Goal: Transaction & Acquisition: Subscribe to service/newsletter

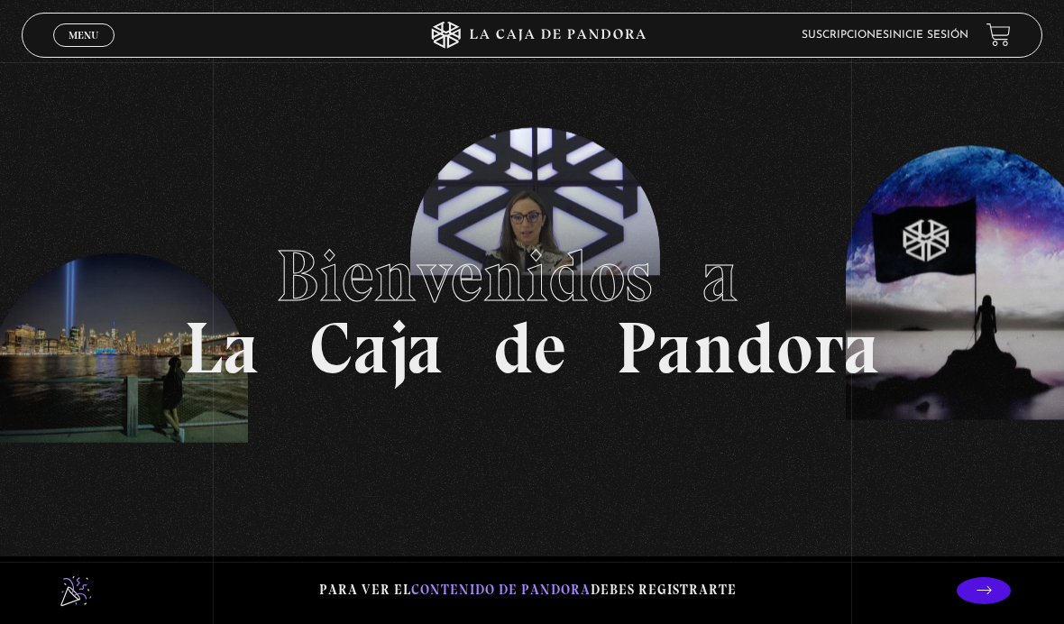
click at [944, 32] on link "Inicie sesión" at bounding box center [928, 35] width 79 height 11
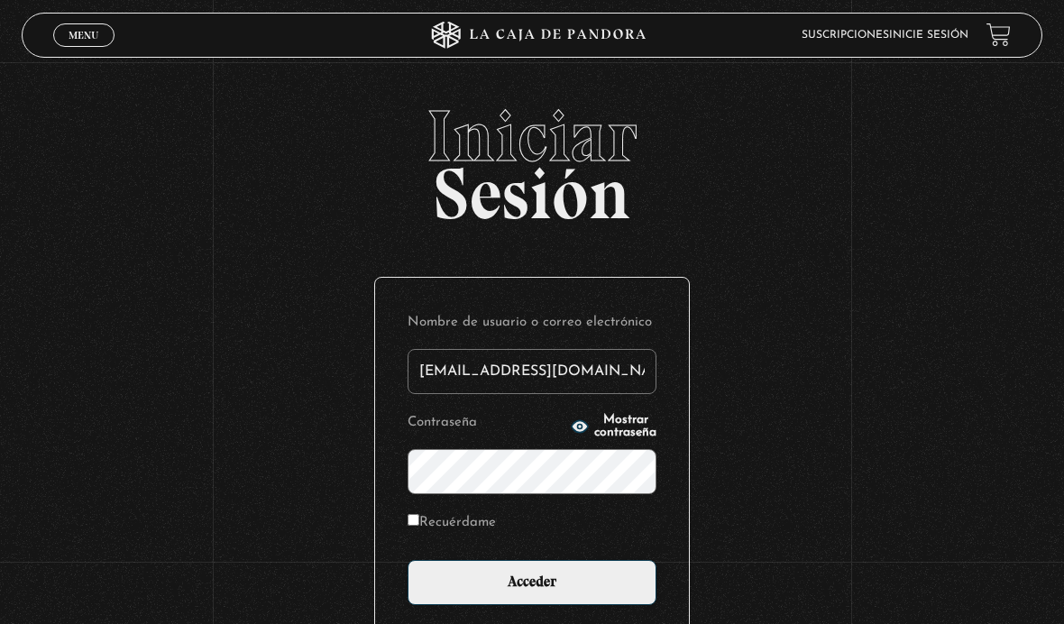
type input "kenrb777@hotmail.com"
click at [532, 593] on input "Acceder" at bounding box center [532, 582] width 249 height 45
click at [486, 535] on label "Recuérdame" at bounding box center [452, 523] width 88 height 24
click at [419, 526] on input "Recuérdame" at bounding box center [414, 520] width 12 height 12
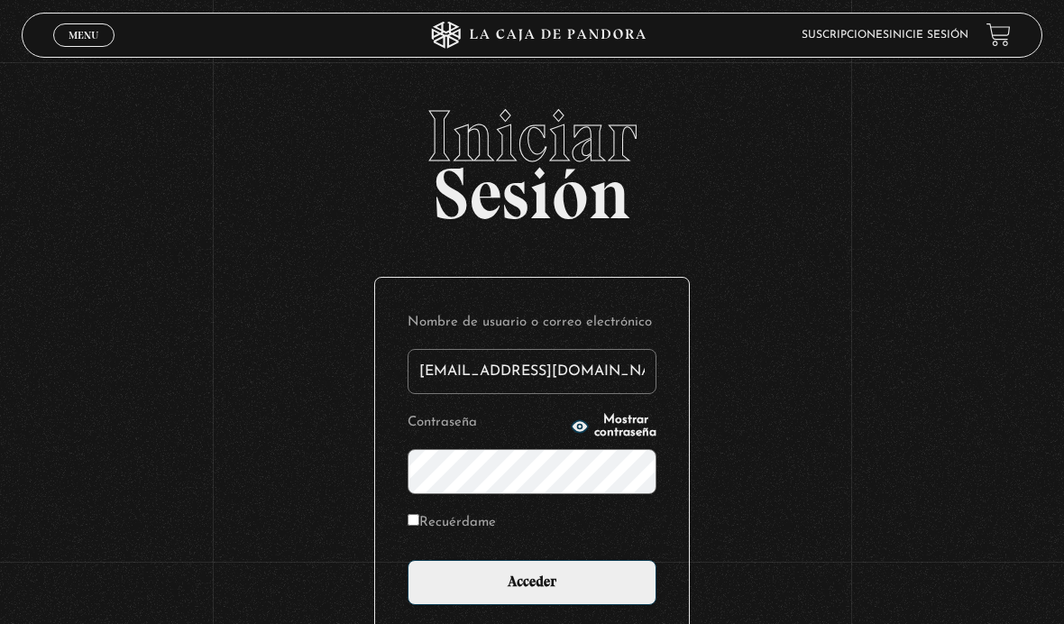
checkbox input "true"
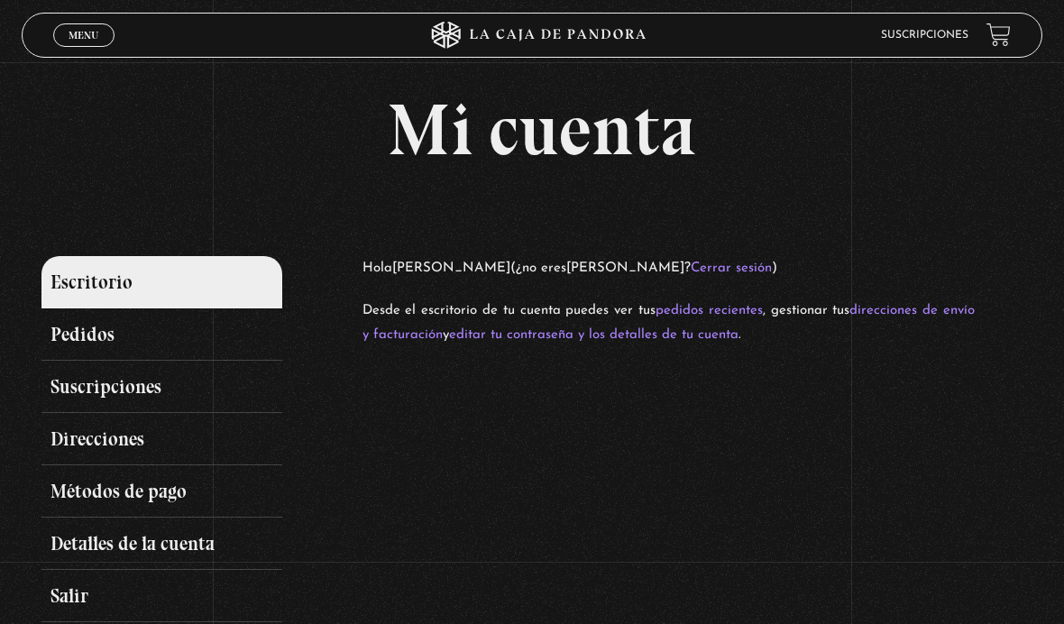
click at [153, 396] on link "Suscripciones" at bounding box center [161, 387] width 240 height 52
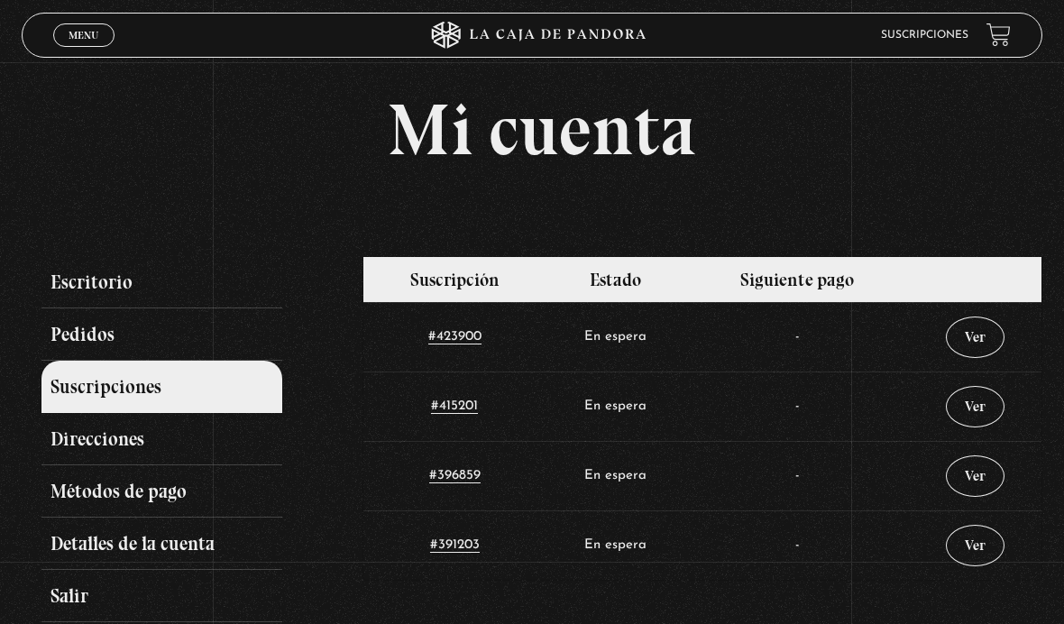
click at [226, 294] on link "Escritorio" at bounding box center [161, 282] width 240 height 52
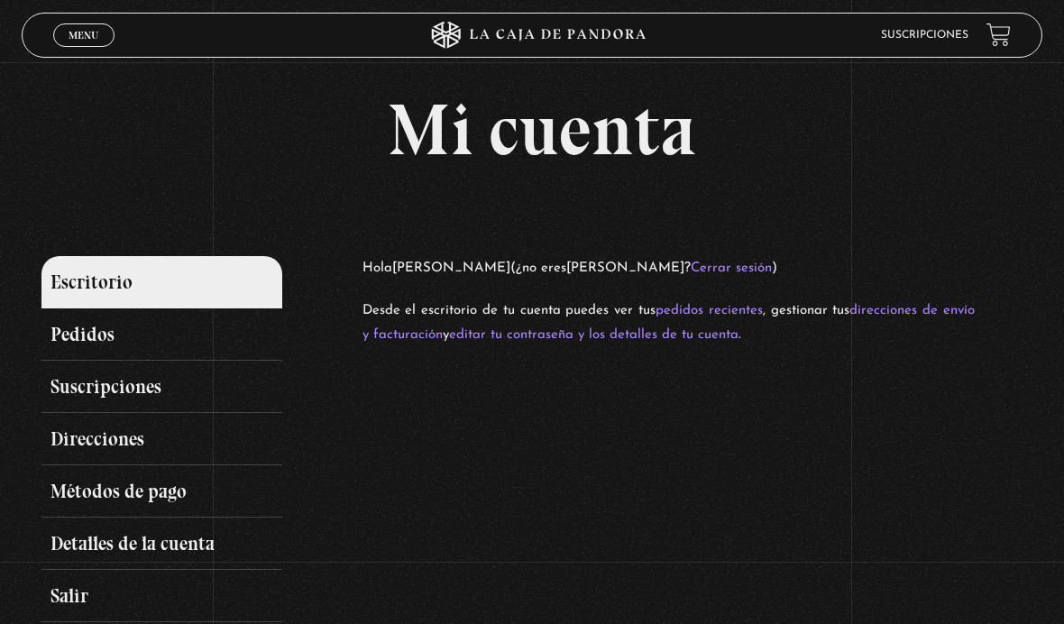
click at [396, 340] on link "direcciones de envío y facturación" at bounding box center [669, 323] width 612 height 38
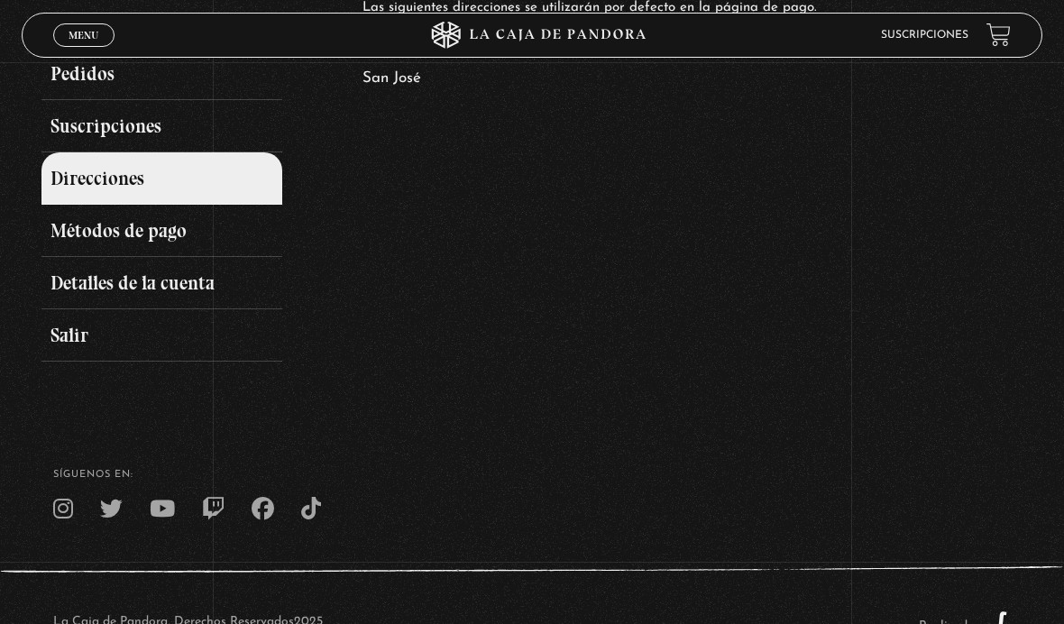
scroll to position [260, 0]
click at [178, 239] on link "Métodos de pago" at bounding box center [161, 232] width 240 height 52
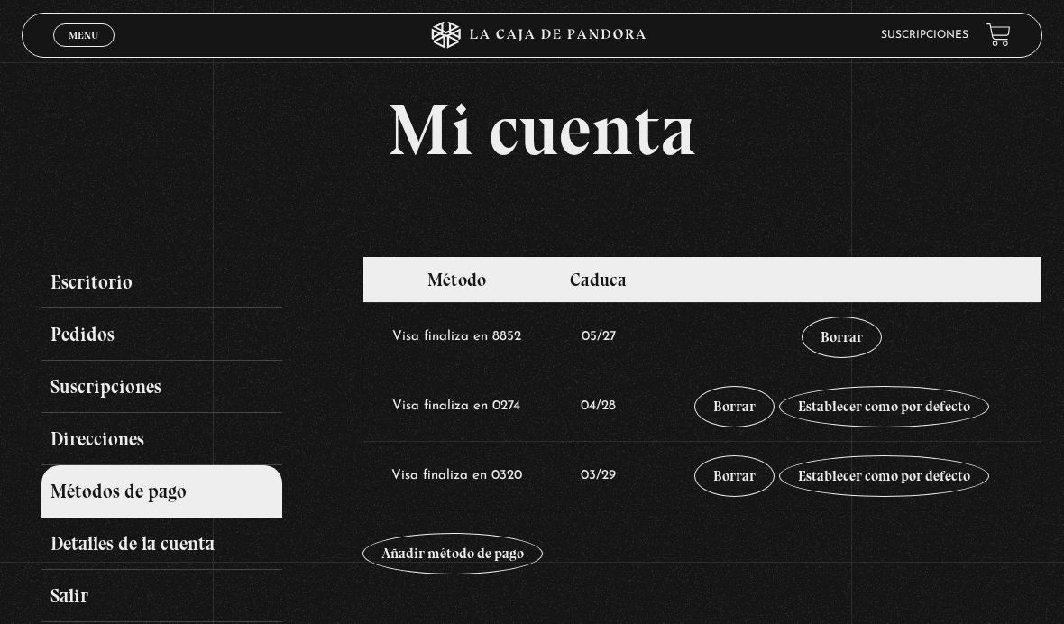
click at [106, 341] on link "Pedidos" at bounding box center [161, 334] width 240 height 52
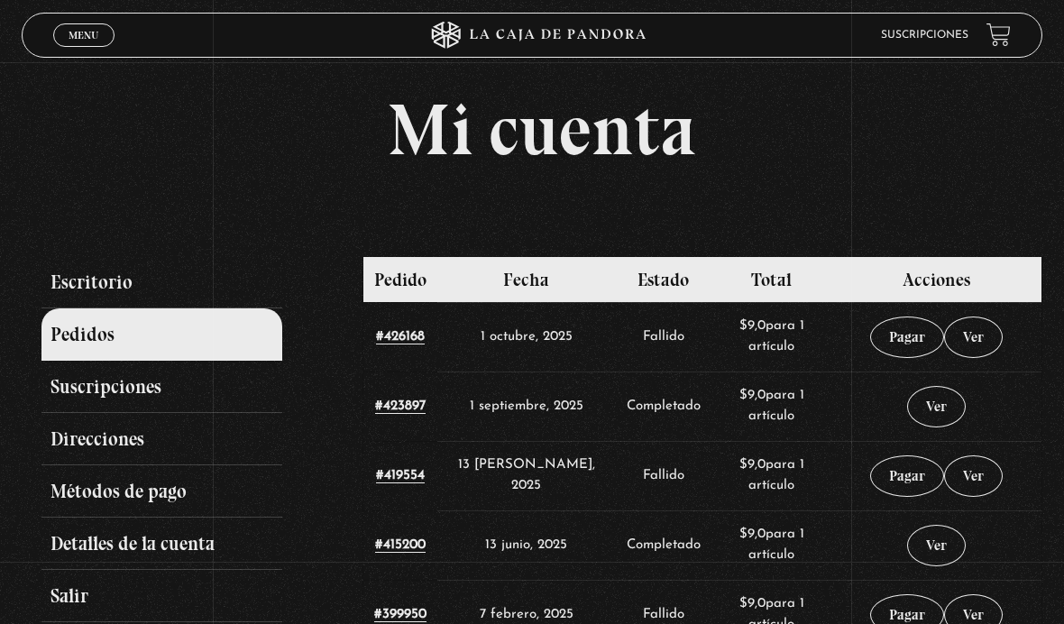
click at [143, 396] on link "Suscripciones" at bounding box center [161, 387] width 240 height 52
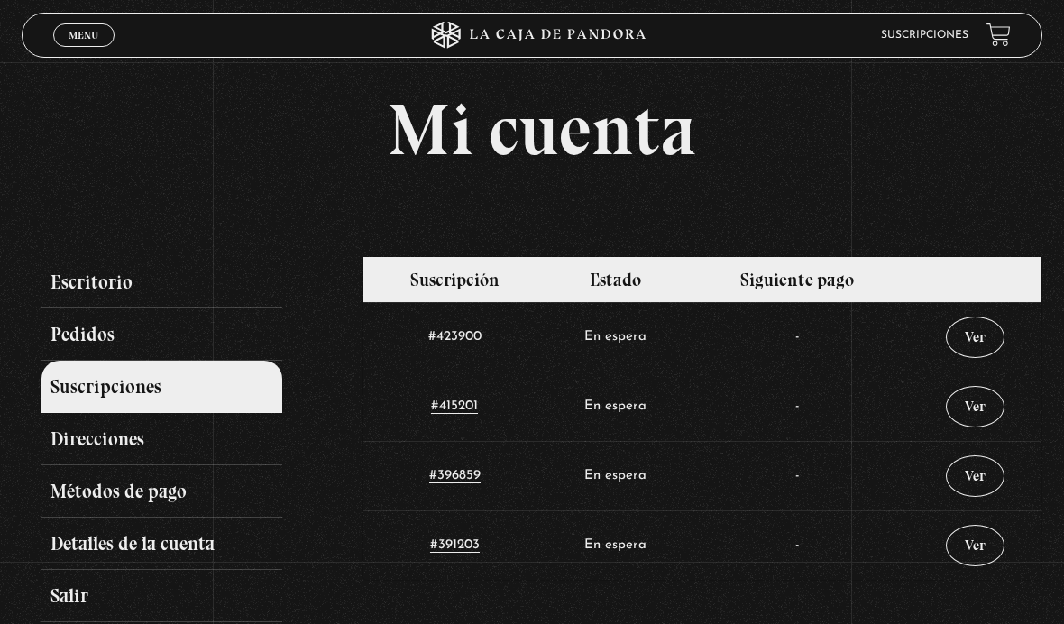
click at [944, 36] on link "Suscripciones" at bounding box center [924, 35] width 87 height 11
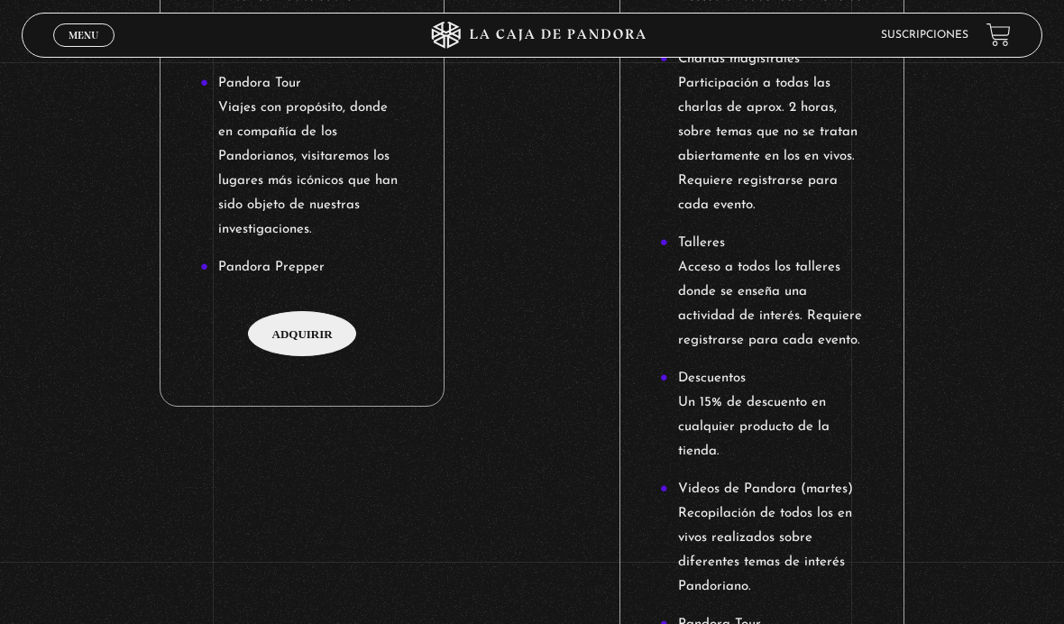
scroll to position [1592, 0]
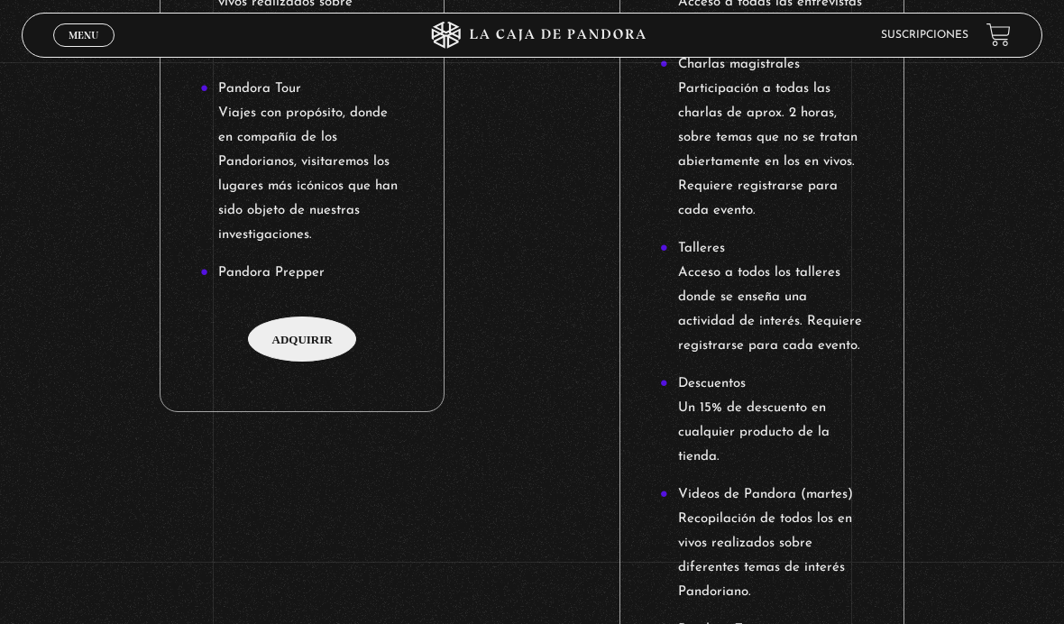
click at [305, 362] on span "Adquirir" at bounding box center [302, 339] width 108 height 45
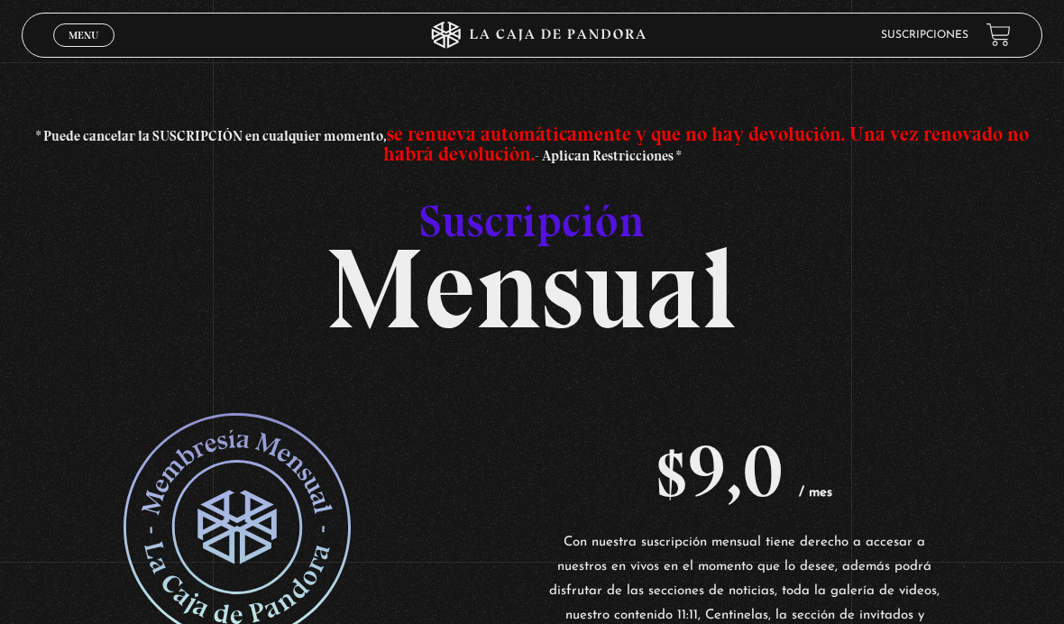
click at [91, 32] on span "Menu" at bounding box center [84, 35] width 30 height 11
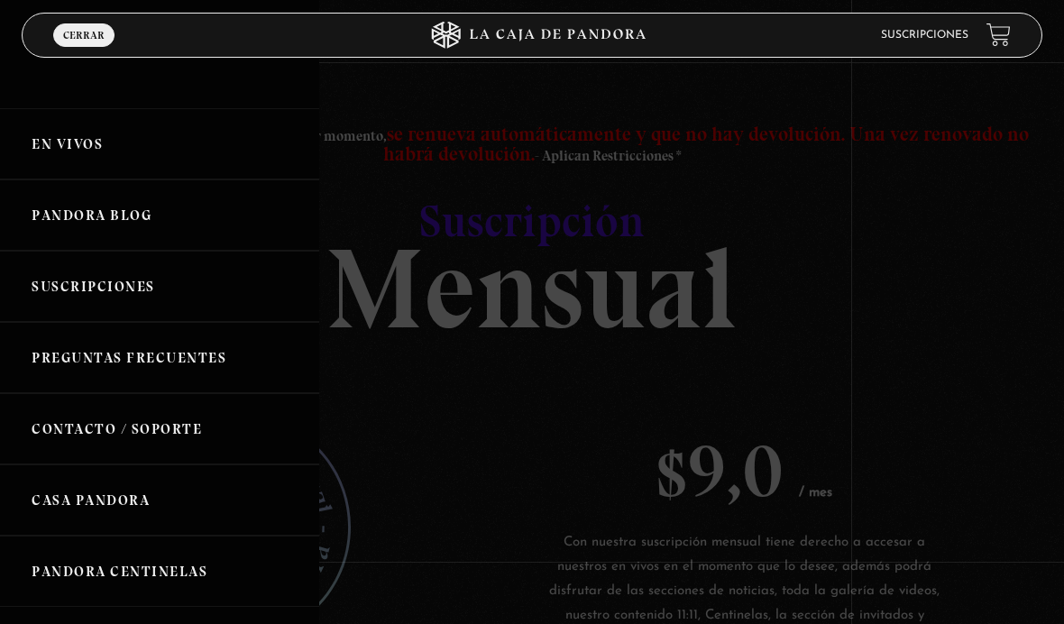
click at [134, 135] on link "En vivos" at bounding box center [159, 143] width 319 height 71
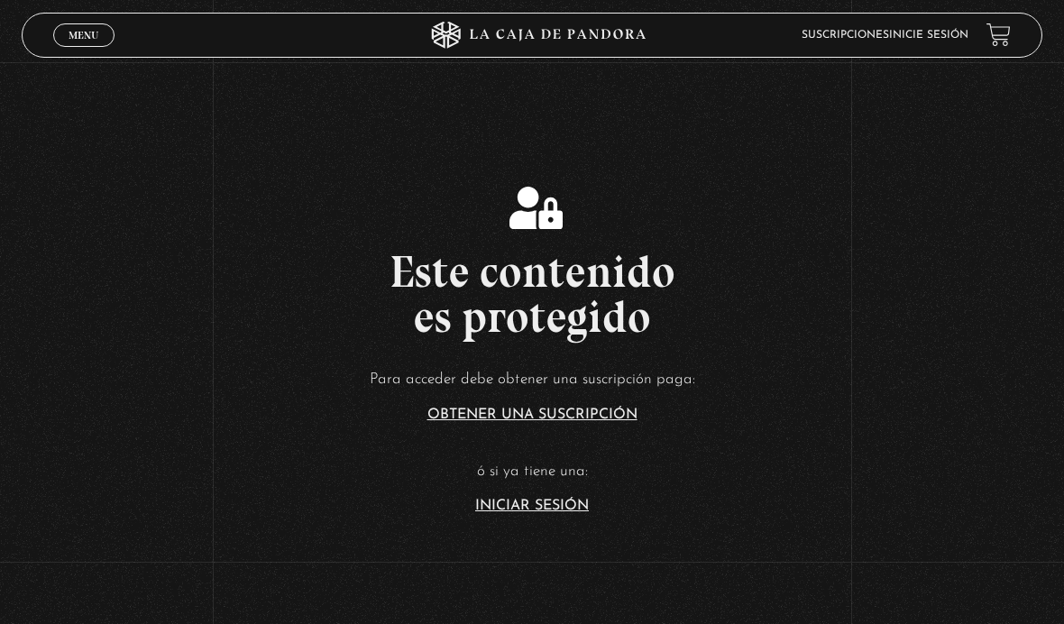
scroll to position [211, 0]
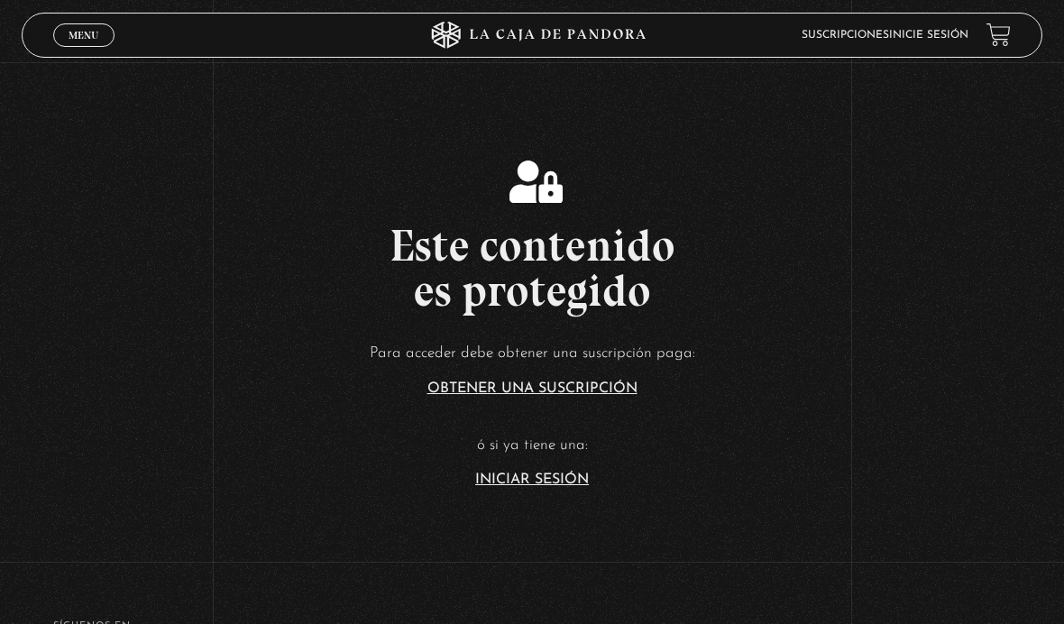
click at [554, 487] on link "Iniciar Sesión" at bounding box center [532, 480] width 114 height 14
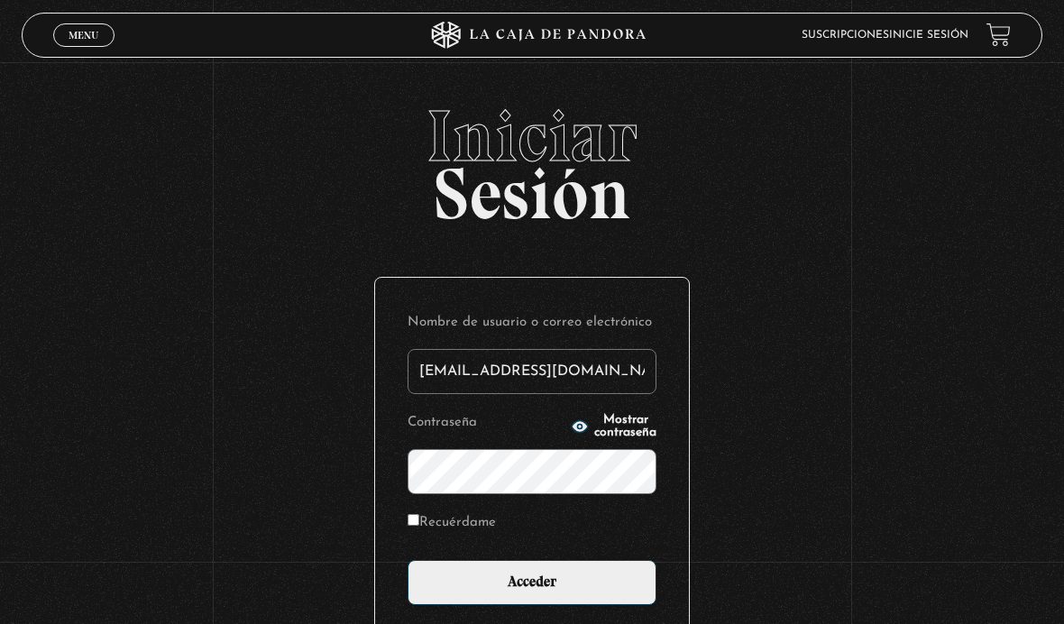
type input "[EMAIL_ADDRESS][DOMAIN_NAME]"
click at [532, 593] on input "Acceder" at bounding box center [532, 582] width 249 height 45
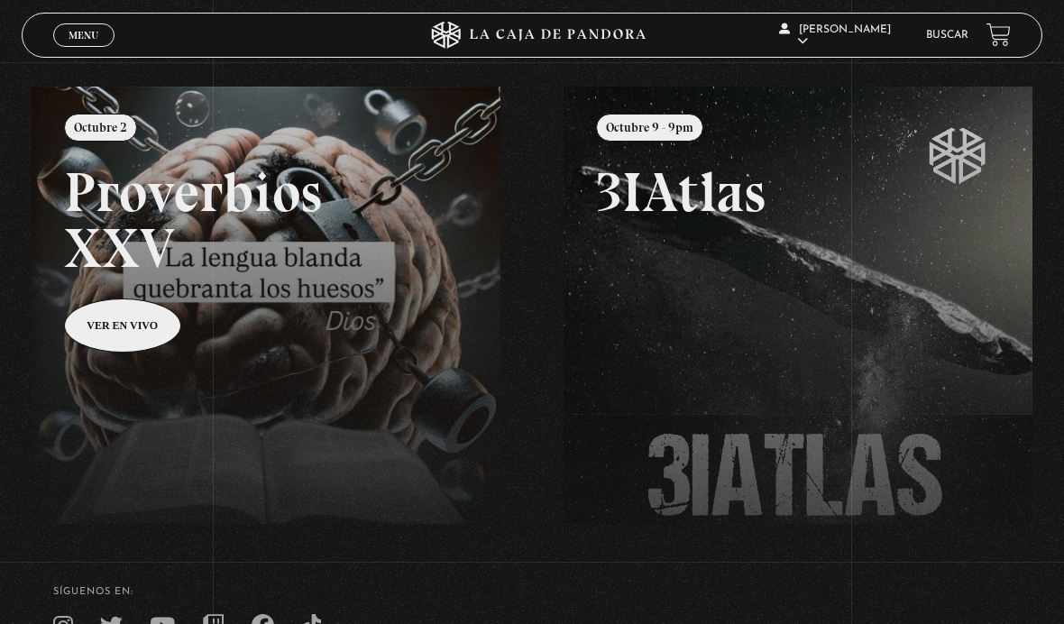
scroll to position [202, 0]
